Goal: Task Accomplishment & Management: Use online tool/utility

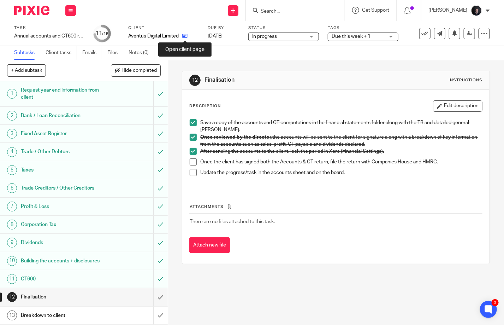
click at [187, 37] on icon at bounding box center [184, 35] width 5 height 5
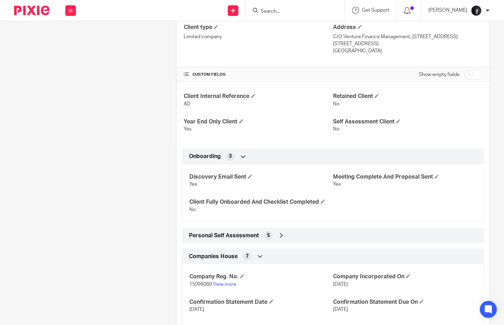
scroll to position [283, 0]
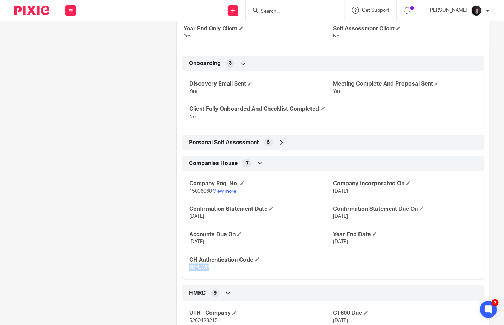
drag, startPoint x: 210, startPoint y: 273, endPoint x: 187, endPoint y: 273, distance: 23.0
click at [187, 273] on div "Company Reg. No. 15096060 View more Company Incorporated On [DATE] Confirmation…" at bounding box center [333, 223] width 303 height 114
copy span "6BFUWP"
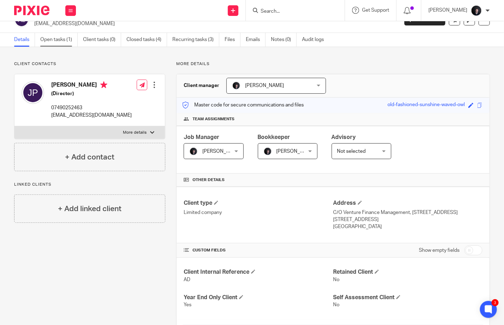
scroll to position [0, 0]
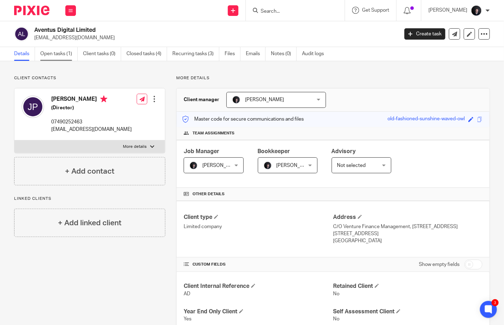
click at [59, 53] on link "Open tasks (1)" at bounding box center [58, 54] width 37 height 14
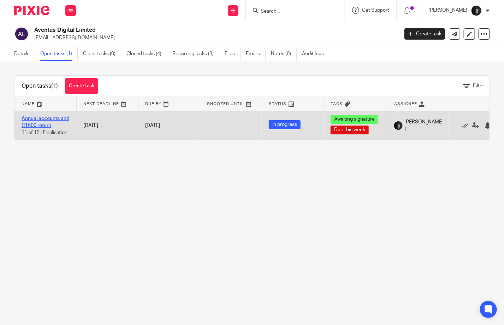
click at [39, 119] on link "Annual accounts and CT600 return" at bounding box center [46, 122] width 48 height 12
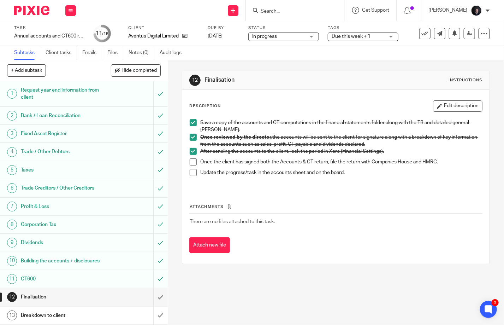
click at [192, 161] on span at bounding box center [193, 161] width 7 height 7
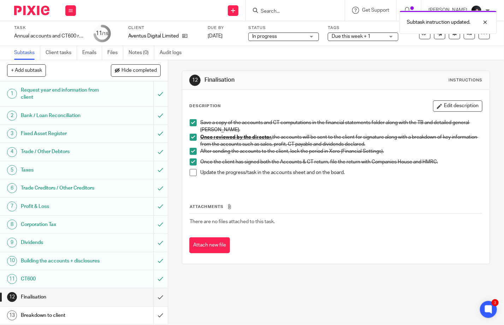
click at [192, 170] on span at bounding box center [193, 172] width 7 height 7
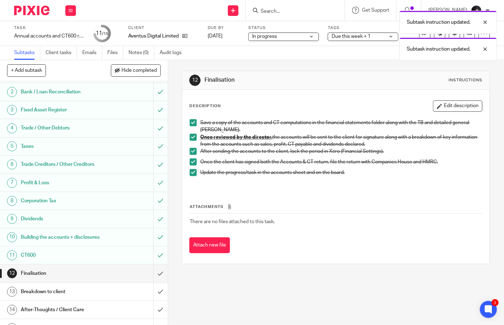
scroll to position [41, 0]
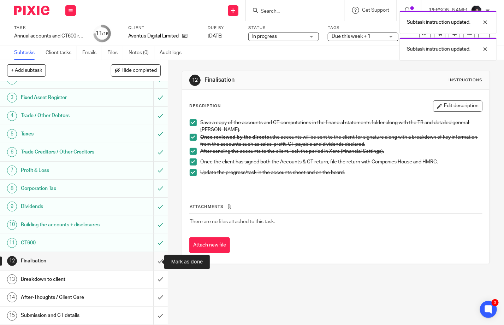
click at [152, 262] on input "submit" at bounding box center [84, 261] width 168 height 18
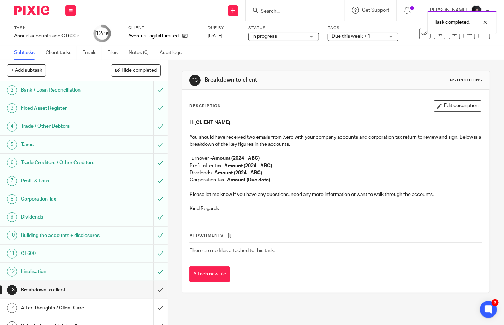
scroll to position [41, 0]
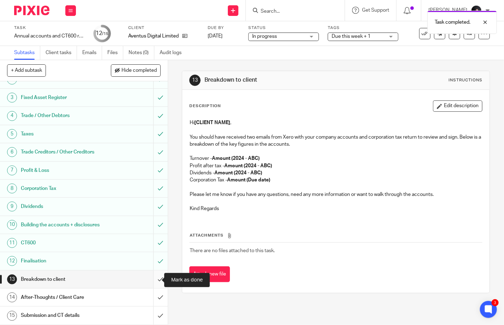
click at [150, 279] on input "submit" at bounding box center [84, 279] width 168 height 18
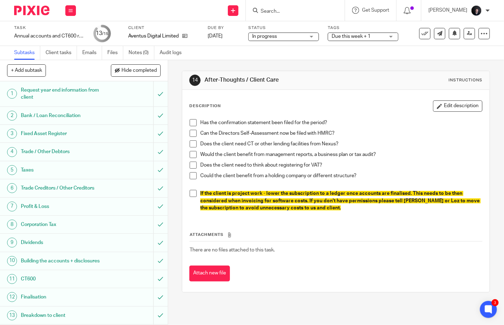
click at [194, 122] on span at bounding box center [193, 122] width 7 height 7
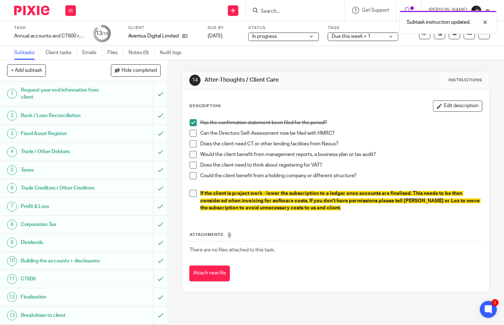
click at [191, 133] on span at bounding box center [193, 133] width 7 height 7
click at [190, 143] on span at bounding box center [193, 143] width 7 height 7
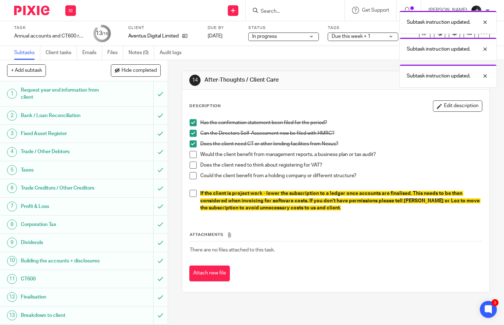
click at [190, 152] on span at bounding box center [193, 154] width 7 height 7
click at [190, 163] on span at bounding box center [193, 165] width 7 height 7
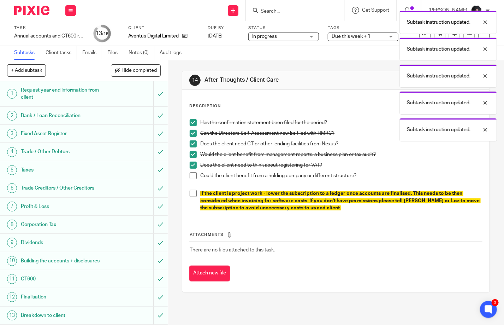
click at [191, 174] on span at bounding box center [193, 175] width 7 height 7
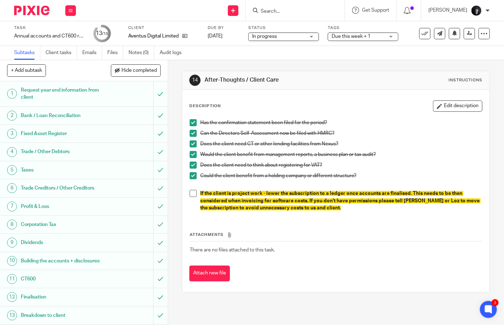
drag, startPoint x: 193, startPoint y: 194, endPoint x: 197, endPoint y: 201, distance: 7.1
click at [193, 194] on span at bounding box center [193, 193] width 7 height 7
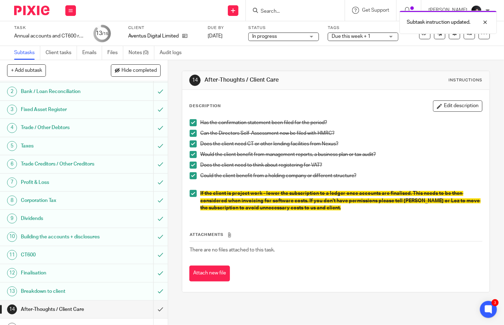
scroll to position [41, 0]
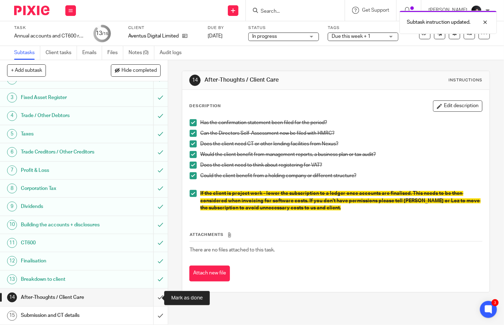
click at [154, 294] on input "submit" at bounding box center [84, 297] width 168 height 18
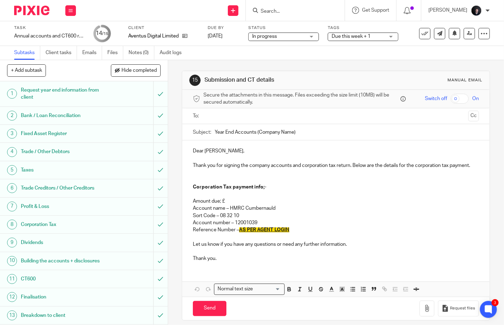
click at [231, 205] on p "Amount due; £" at bounding box center [336, 201] width 286 height 7
click at [293, 233] on p "Reference Number – AS PER AGENT LOGIN" at bounding box center [336, 229] width 286 height 7
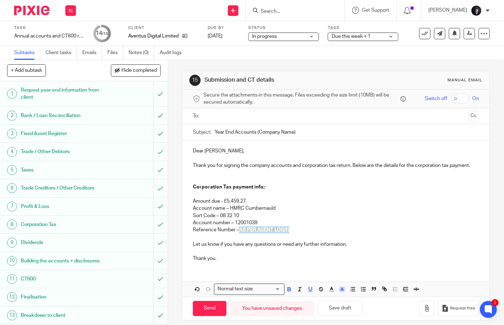
drag, startPoint x: 293, startPoint y: 236, endPoint x: 240, endPoint y: 234, distance: 53.1
click at [240, 233] on p "Reference Number – AS PER AGENT LOGIN" at bounding box center [336, 229] width 286 height 7
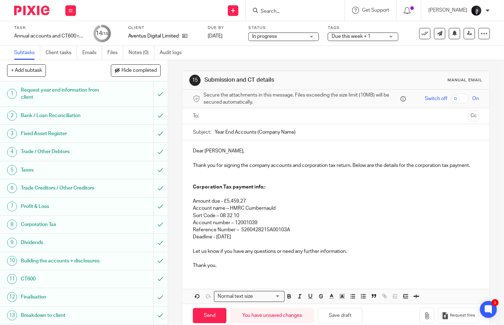
click at [227, 115] on input "text" at bounding box center [336, 116] width 260 height 8
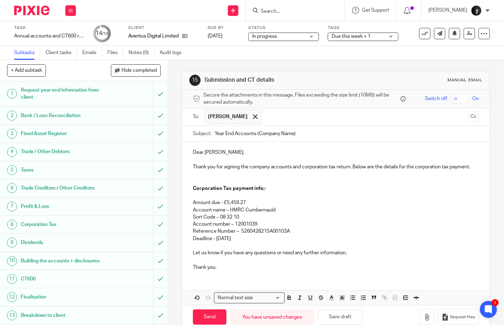
drag, startPoint x: 311, startPoint y: 133, endPoint x: 205, endPoint y: 126, distance: 106.2
click at [205, 126] on div "Subject: Year End Accounts (Company Name)" at bounding box center [336, 134] width 286 height 16
type input "A"
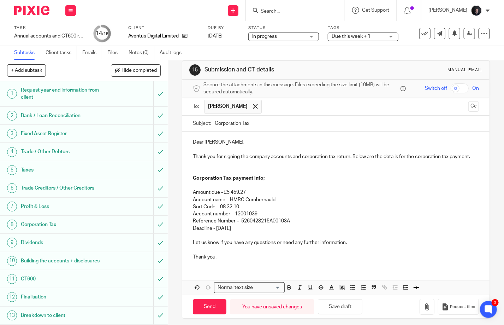
scroll to position [19, 0]
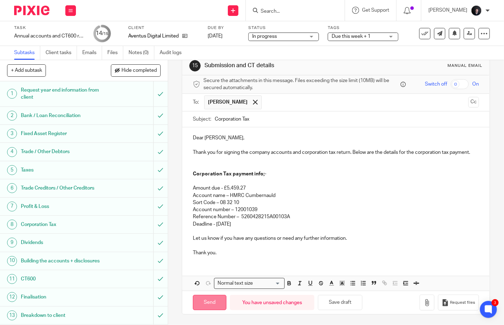
type input "Corporation Tax"
click at [214, 304] on input "Send" at bounding box center [210, 302] width 34 height 15
type input "Sent"
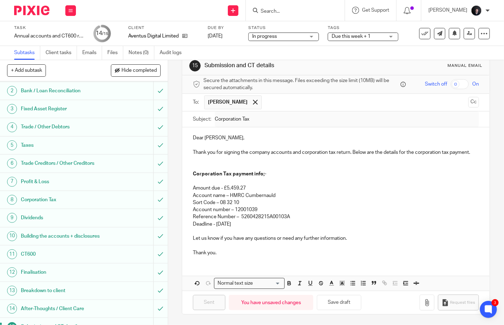
scroll to position [41, 0]
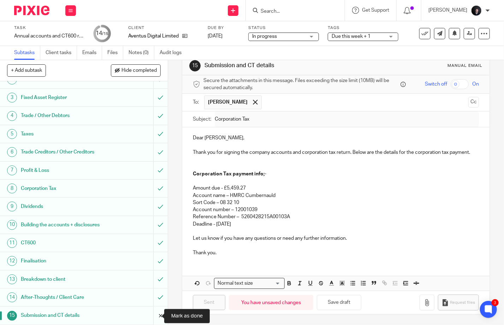
click at [152, 317] on input "submit" at bounding box center [84, 315] width 168 height 18
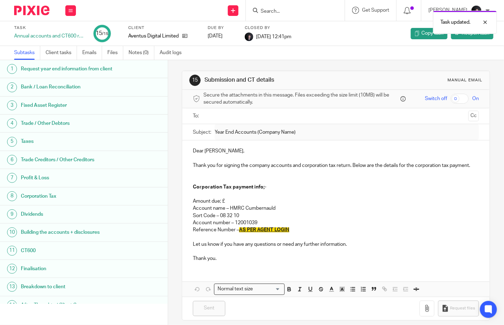
click at [28, 7] on img at bounding box center [31, 11] width 35 height 10
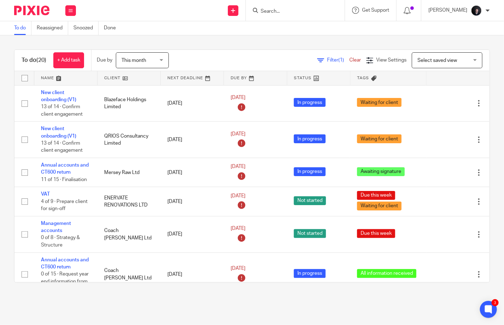
click at [287, 12] on input "Search" at bounding box center [292, 11] width 64 height 6
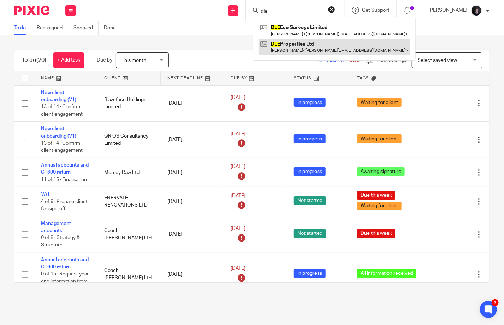
type input "dle"
click at [297, 46] on link at bounding box center [335, 47] width 152 height 16
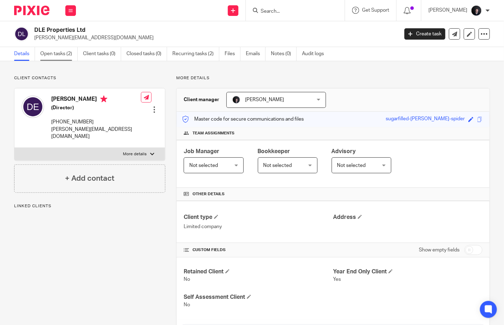
click at [71, 55] on link "Open tasks (2)" at bounding box center [58, 54] width 37 height 14
